Goal: Transaction & Acquisition: Register for event/course

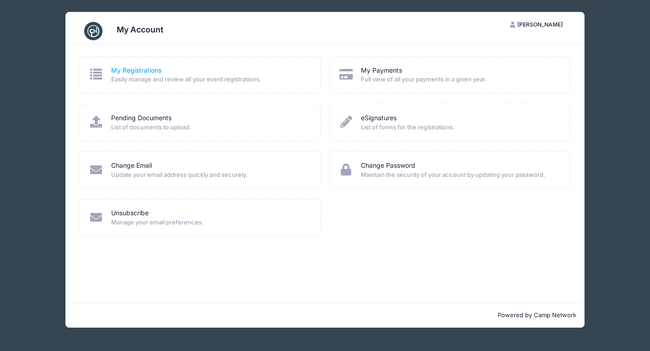
click at [145, 70] on link "My Registrations" at bounding box center [136, 71] width 50 height 10
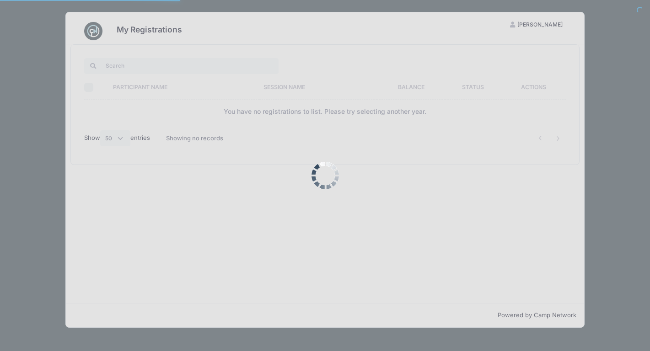
select select "50"
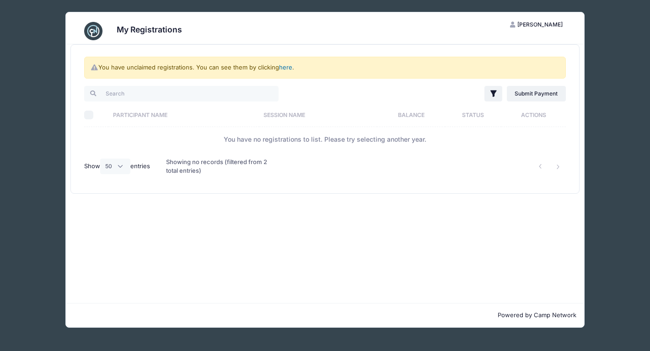
click at [284, 67] on link "here" at bounding box center [285, 67] width 13 height 7
click at [288, 67] on link "here" at bounding box center [285, 67] width 13 height 7
click at [272, 66] on div "You have unclaimed registrations. You can see them by clicking here ." at bounding box center [324, 68] width 481 height 22
click at [282, 68] on link "here" at bounding box center [285, 67] width 13 height 7
click at [283, 69] on link "here" at bounding box center [285, 67] width 13 height 7
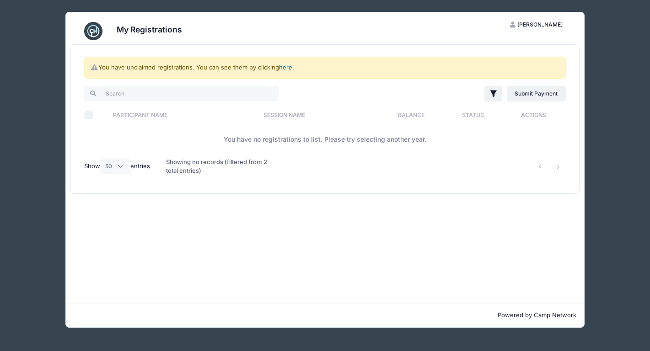
click at [282, 66] on link "here" at bounding box center [285, 67] width 13 height 7
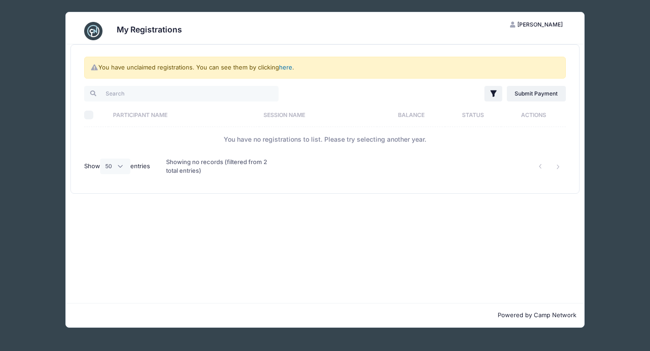
click at [282, 66] on link "here" at bounding box center [285, 67] width 13 height 7
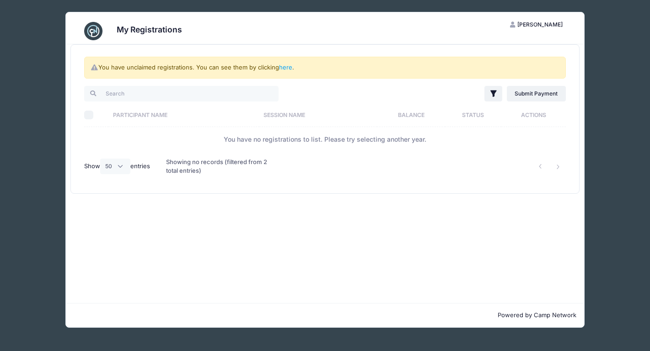
click at [269, 1] on div "My Registrations EM Ethan Magnone My Account Logout You have unclaimed registra…" at bounding box center [325, 170] width 623 height 340
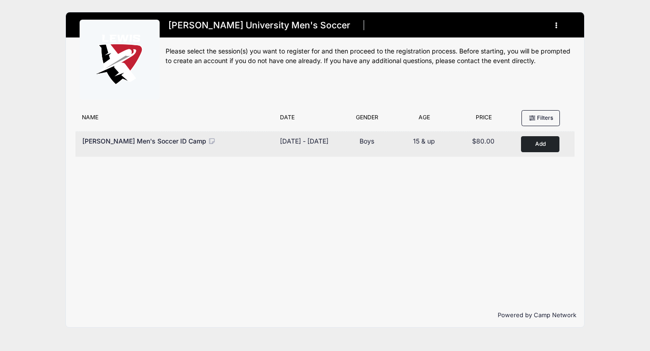
click at [533, 146] on button "Add to Cart" at bounding box center [540, 144] width 38 height 16
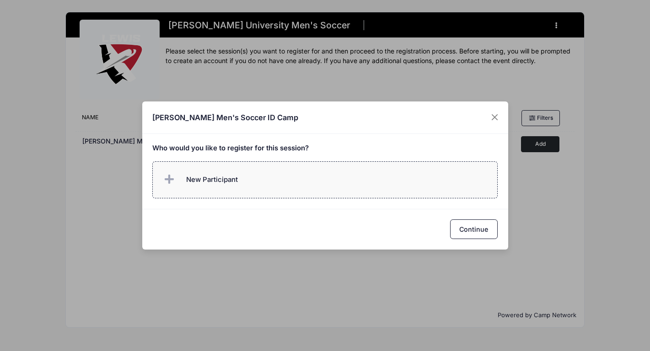
click at [386, 192] on label "New Participant" at bounding box center [324, 179] width 345 height 37
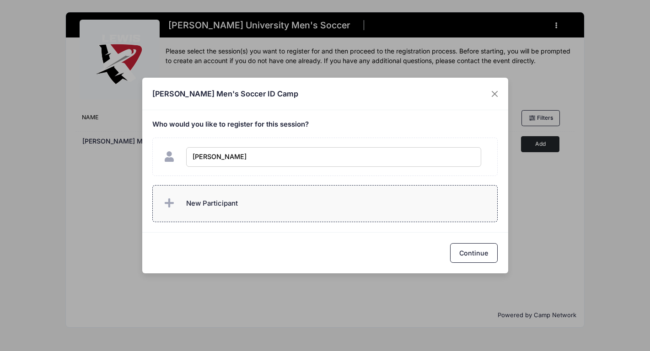
type input "[PERSON_NAME]"
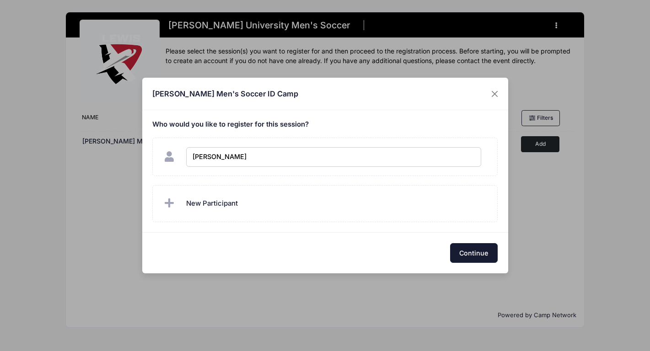
checkbox input "true"
click at [477, 259] on button "Continue" at bounding box center [474, 253] width 48 height 20
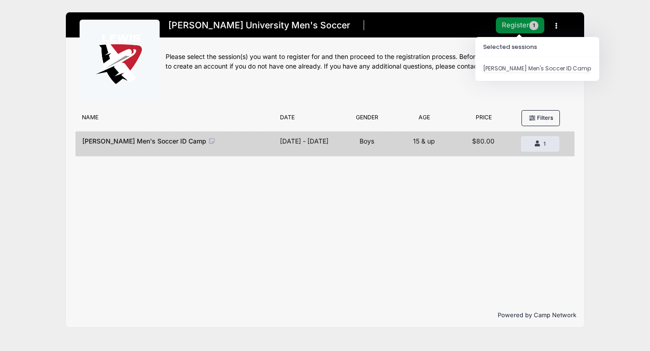
click at [514, 25] on button "Register 1" at bounding box center [520, 25] width 48 height 16
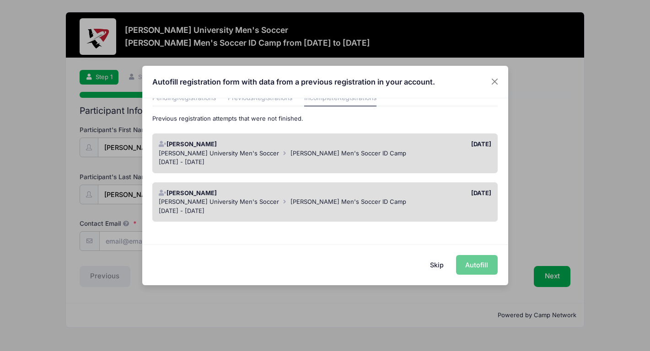
scroll to position [44, 0]
click at [447, 154] on div "Lewis University Men's Soccer Lewis Men's Soccer ID Camp" at bounding box center [325, 154] width 333 height 9
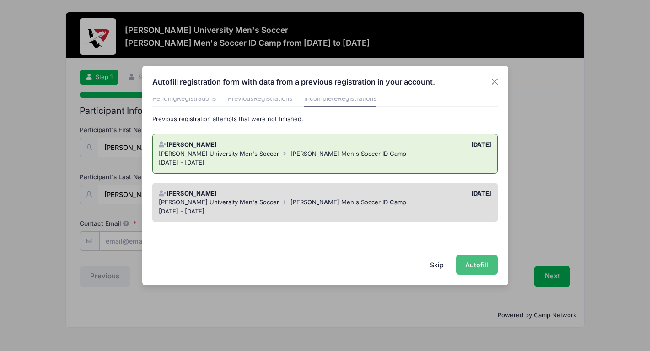
click at [480, 264] on button "Autofill" at bounding box center [477, 265] width 42 height 20
type input "magnone.ethan.soccer@gmail.com"
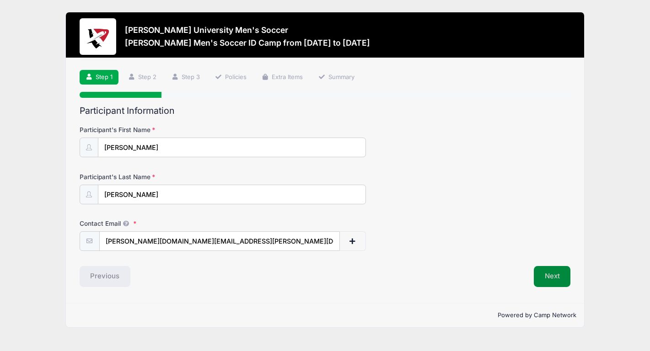
click at [549, 271] on button "Next" at bounding box center [552, 276] width 37 height 21
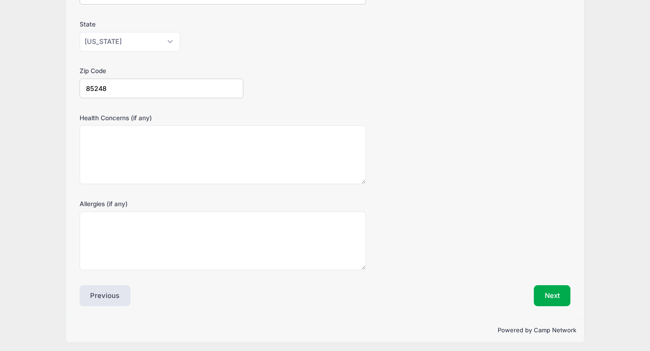
scroll to position [246, 0]
click at [537, 282] on div "Event Registration Information Date of Birth 09/17/2005 Address 502 W Myrtle Dr…" at bounding box center [325, 83] width 491 height 447
click at [540, 286] on button "Next" at bounding box center [552, 296] width 37 height 21
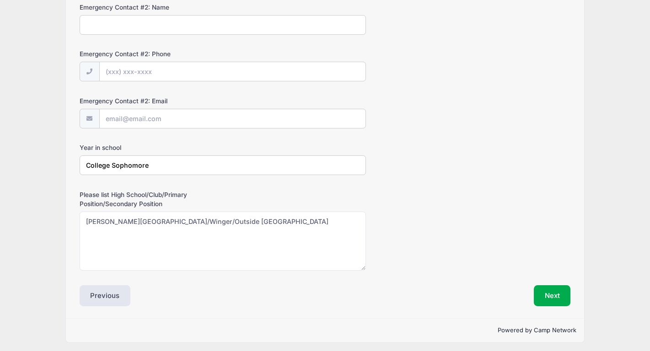
scroll to position [403, 0]
click at [542, 291] on button "Next" at bounding box center [552, 296] width 37 height 21
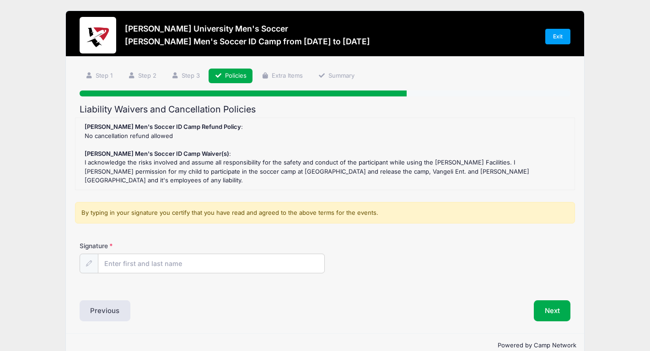
scroll to position [0, 0]
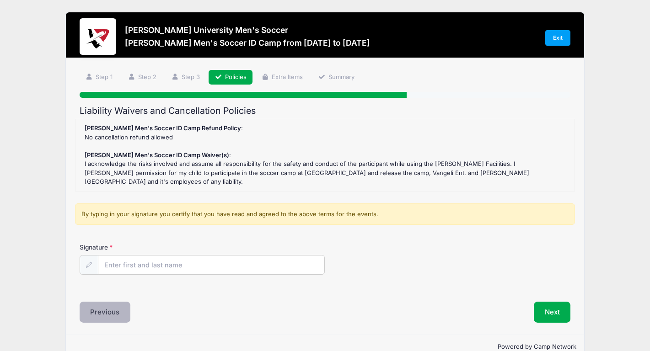
click at [120, 302] on button "Previous" at bounding box center [105, 312] width 51 height 21
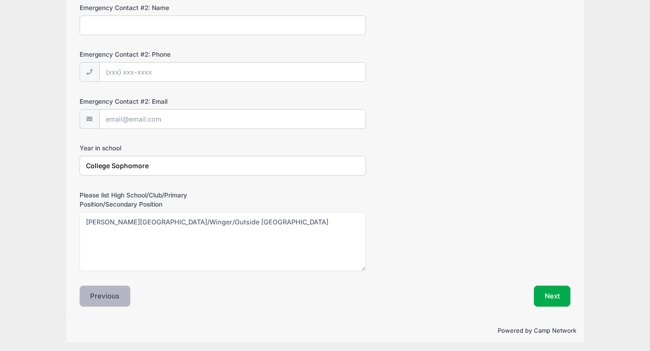
click at [96, 286] on button "Previous" at bounding box center [105, 296] width 51 height 21
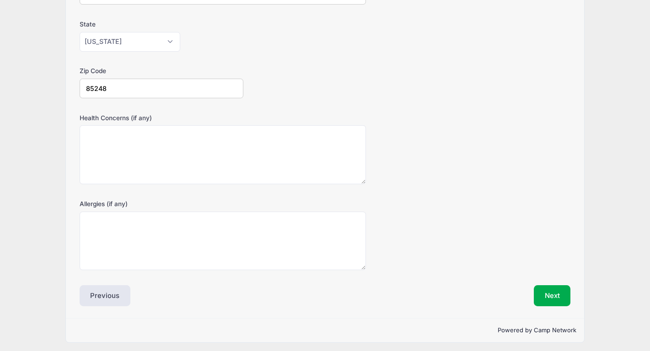
scroll to position [246, 0]
click at [97, 294] on button "Previous" at bounding box center [105, 296] width 51 height 21
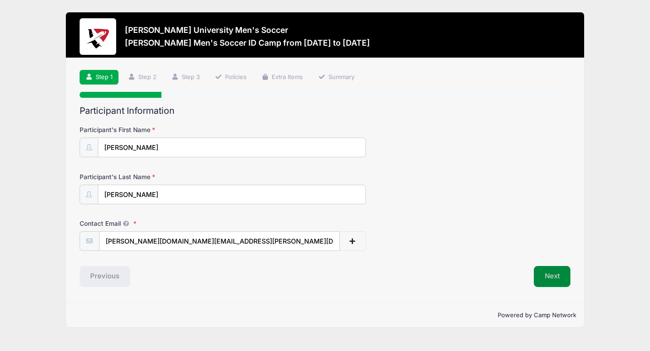
click at [553, 276] on button "Next" at bounding box center [552, 276] width 37 height 21
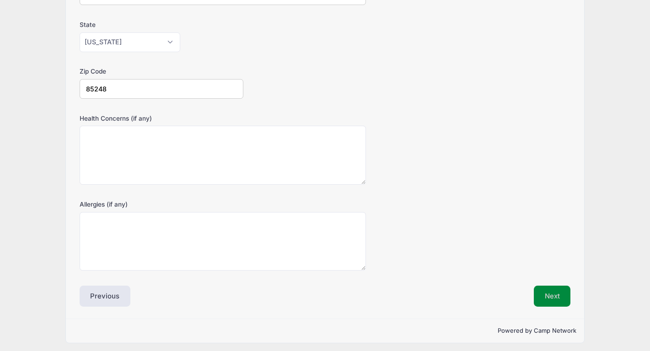
click at [547, 294] on button "Next" at bounding box center [552, 296] width 37 height 21
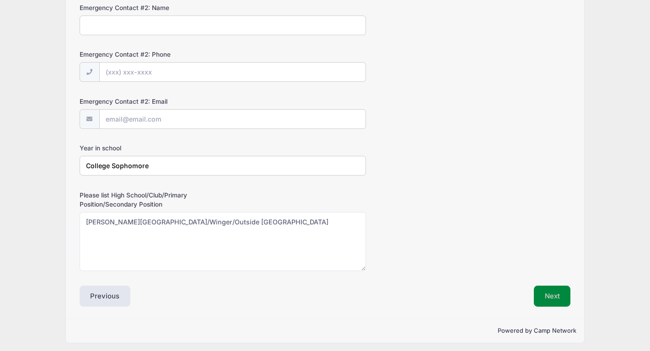
click at [543, 292] on button "Next" at bounding box center [552, 296] width 37 height 21
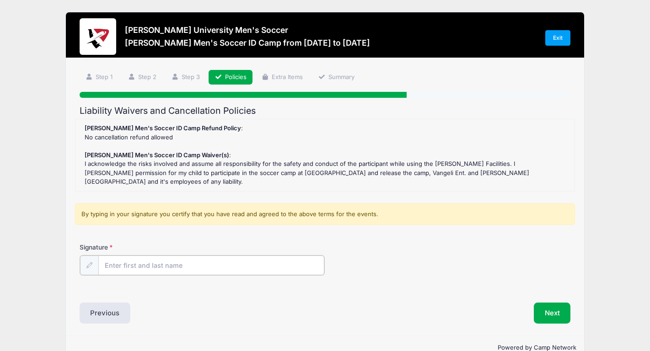
click at [316, 256] on input "Signature" at bounding box center [211, 266] width 226 height 20
type input "Ethan Magnone"
click at [555, 311] on div "Step 4 /7 Step 1 Step 2 Step 3 Policies Extra Items Summary Participant Informa…" at bounding box center [325, 196] width 518 height 277
click at [541, 302] on button "Next" at bounding box center [552, 312] width 37 height 21
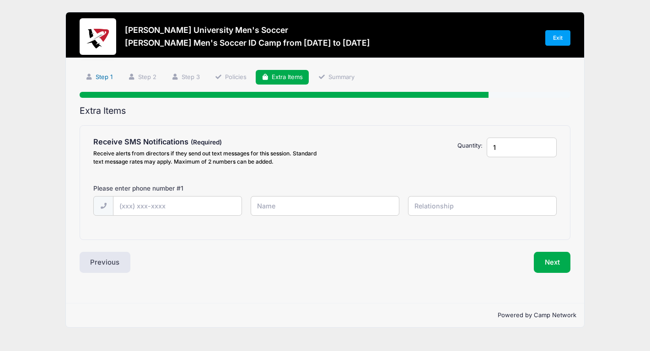
click at [113, 74] on link "Step 1" at bounding box center [99, 77] width 39 height 15
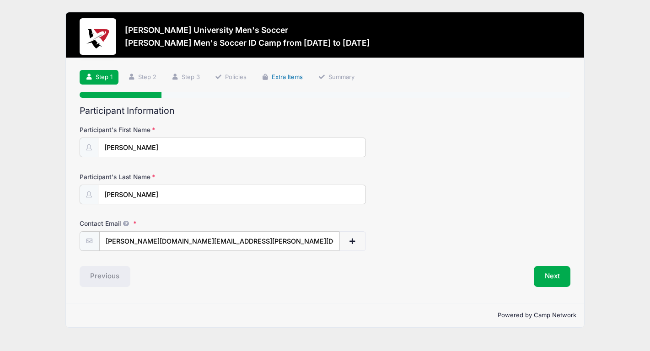
click at [291, 72] on link "Extra Items" at bounding box center [283, 77] width 54 height 15
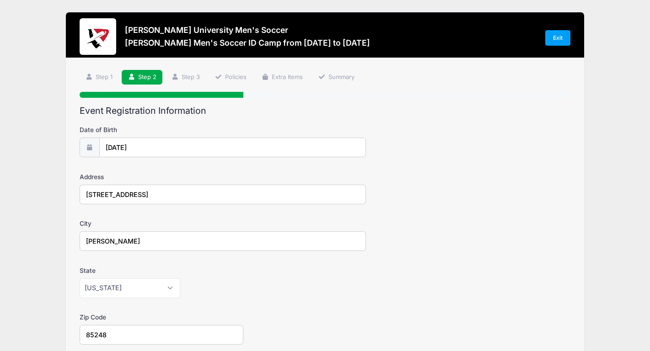
click at [248, 43] on h3 "Lewis Men's Soccer ID Camp from 11/10 to 11/10/2025" at bounding box center [247, 43] width 245 height 10
click at [186, 43] on h3 "Lewis Men's Soccer ID Camp from 11/10 to 11/10/2025" at bounding box center [247, 43] width 245 height 10
click at [106, 80] on link "Step 1" at bounding box center [99, 77] width 39 height 15
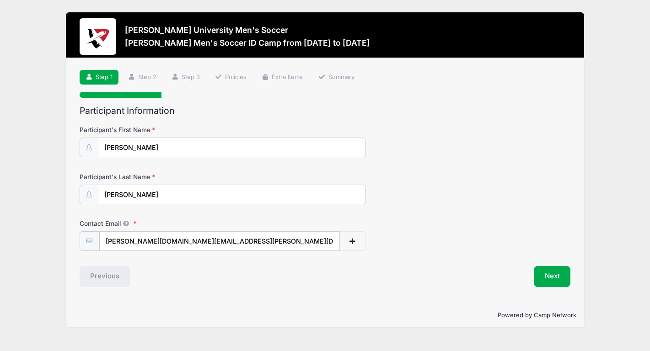
click at [311, 78] on ul "Step 1 Step 2 Step 3 Policies Extra Items Summary" at bounding box center [325, 77] width 491 height 15
click at [302, 78] on link "Extra Items" at bounding box center [283, 77] width 54 height 15
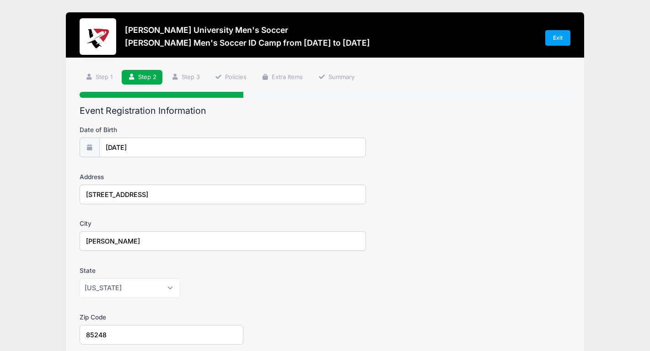
click at [286, 86] on div "Step 2 /7 Step 1 Step 2 Step 3 Policies Extra Items Summary Participant Informa…" at bounding box center [325, 311] width 491 height 483
click at [285, 82] on link "Extra Items" at bounding box center [283, 77] width 54 height 15
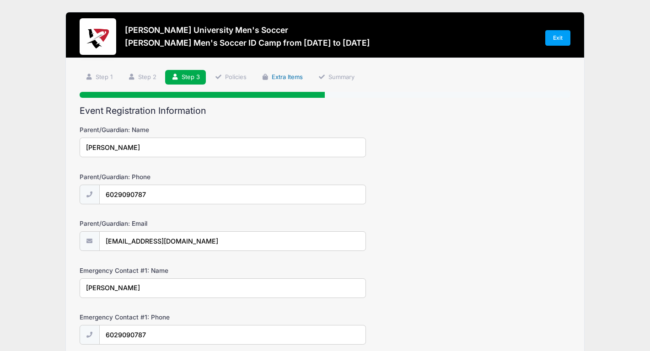
click at [285, 82] on link "Extra Items" at bounding box center [283, 77] width 54 height 15
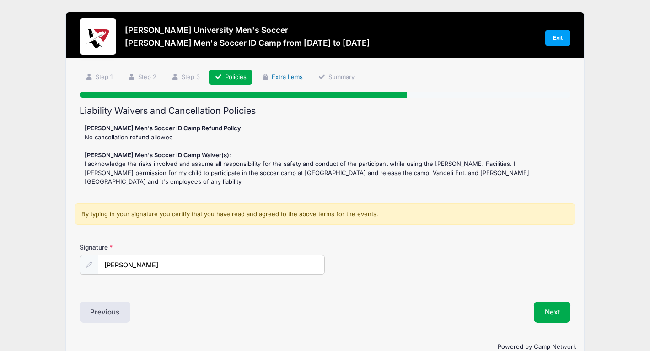
click at [285, 82] on link "Extra Items" at bounding box center [283, 77] width 54 height 15
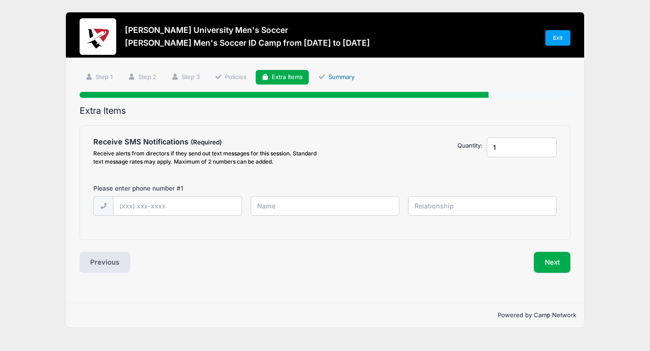
click at [333, 82] on link "Summary" at bounding box center [336, 77] width 48 height 15
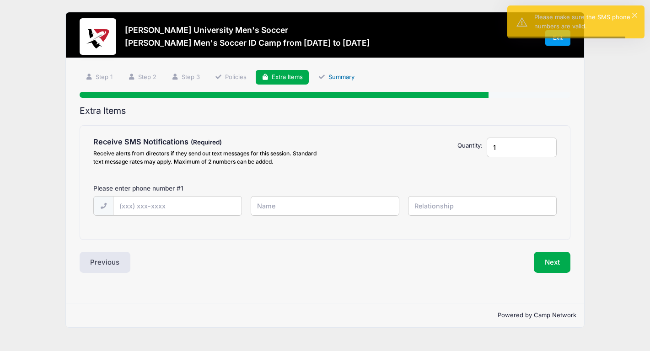
click at [333, 82] on link "Summary" at bounding box center [336, 77] width 48 height 15
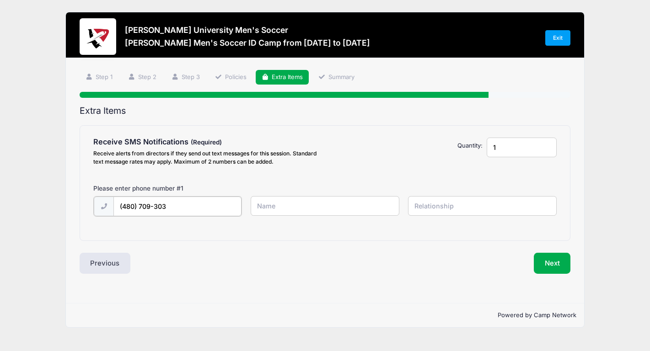
click at [142, 206] on input "(480) 709-303" at bounding box center [177, 207] width 128 height 20
type input "(480) 710-9303"
type input "Ethan Magnone"
click at [564, 266] on button "Next" at bounding box center [552, 262] width 37 height 21
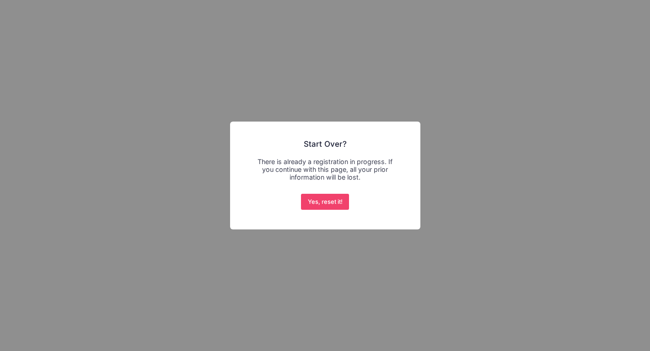
click at [269, 234] on div "× Start Over? There is already a registration in progress. If you continue with…" at bounding box center [325, 175] width 650 height 351
